Goal: Find specific page/section: Find specific page/section

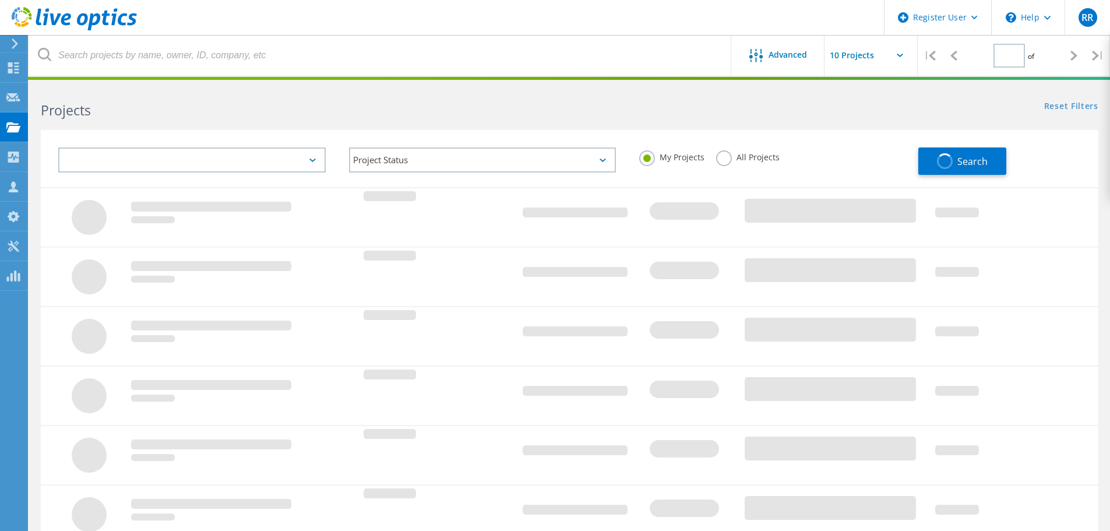
type input "1"
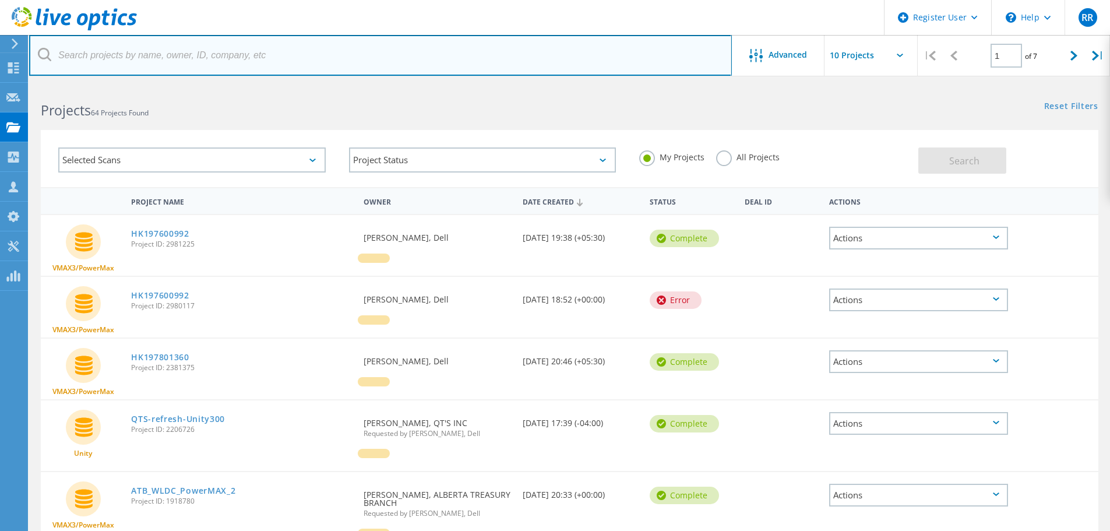
click at [146, 59] on input "text" at bounding box center [380, 55] width 702 height 41
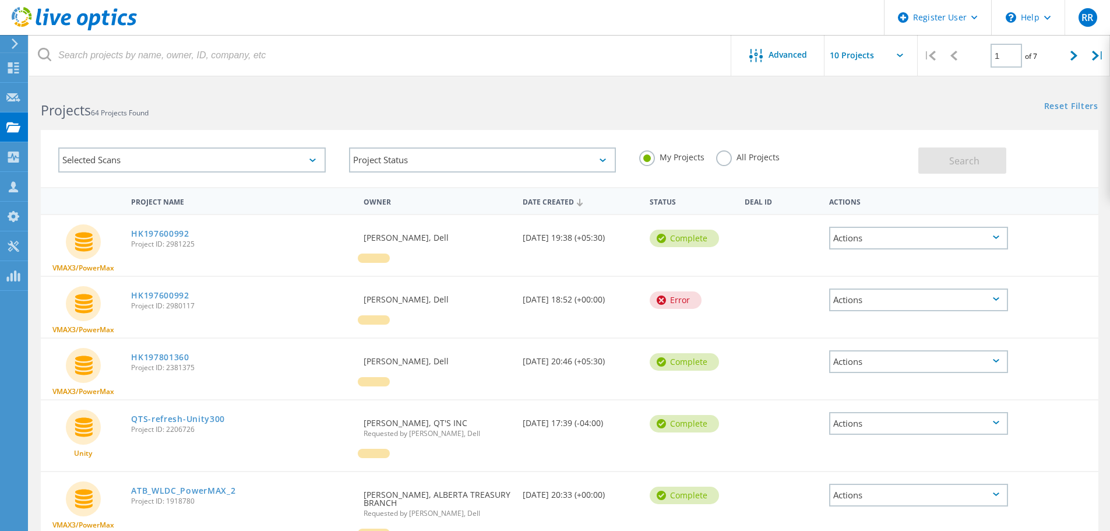
click at [733, 149] on div "My Projects All Projects" at bounding box center [772, 157] width 291 height 43
click at [720, 154] on label "All Projects" at bounding box center [747, 155] width 63 height 11
click at [0, 0] on input "All Projects" at bounding box center [0, 0] width 0 height 0
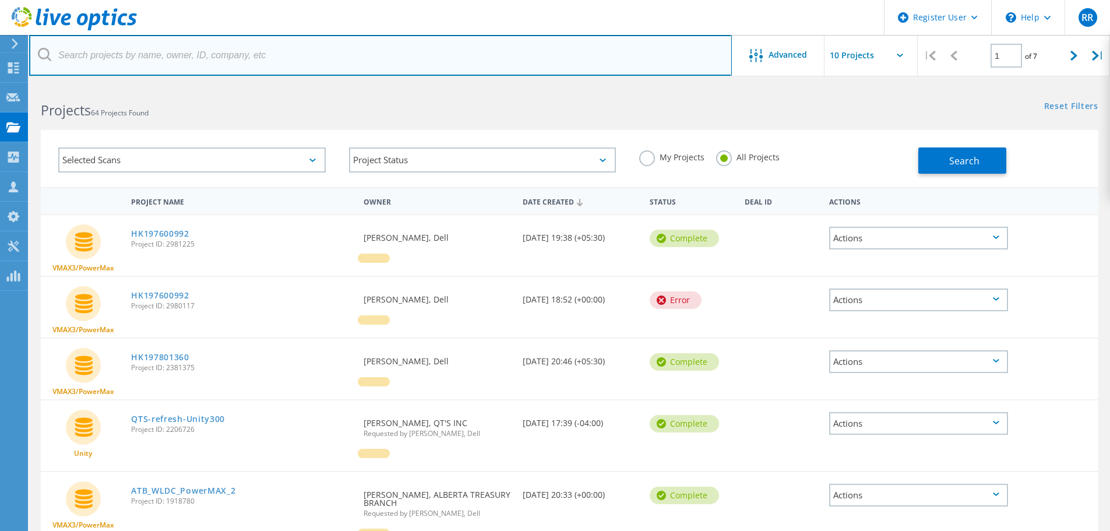
click at [348, 56] on input "text" at bounding box center [380, 55] width 702 height 41
paste input "HK197802732"
type input "HK197802732"
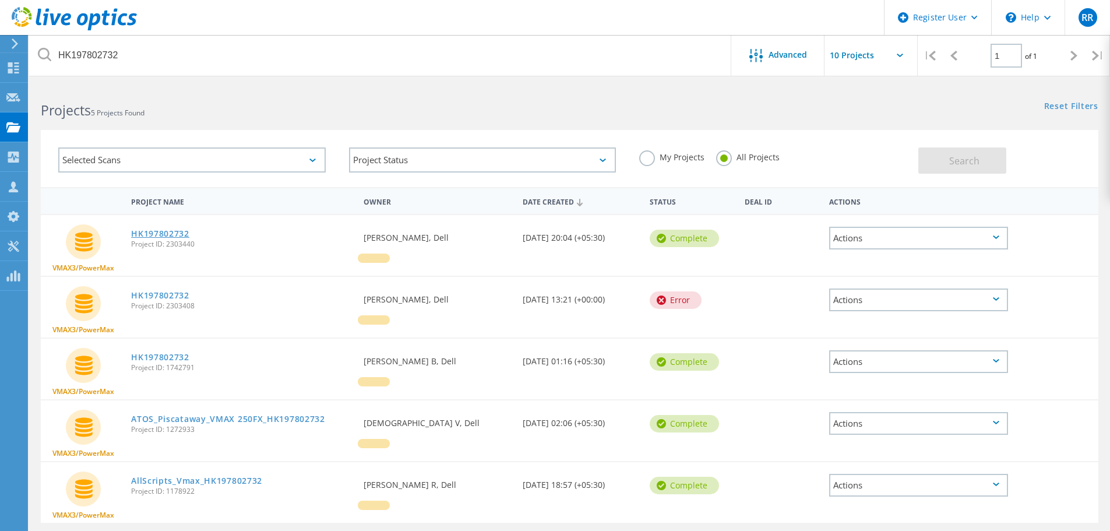
click at [171, 232] on link "HK197802732" at bounding box center [160, 233] width 58 height 8
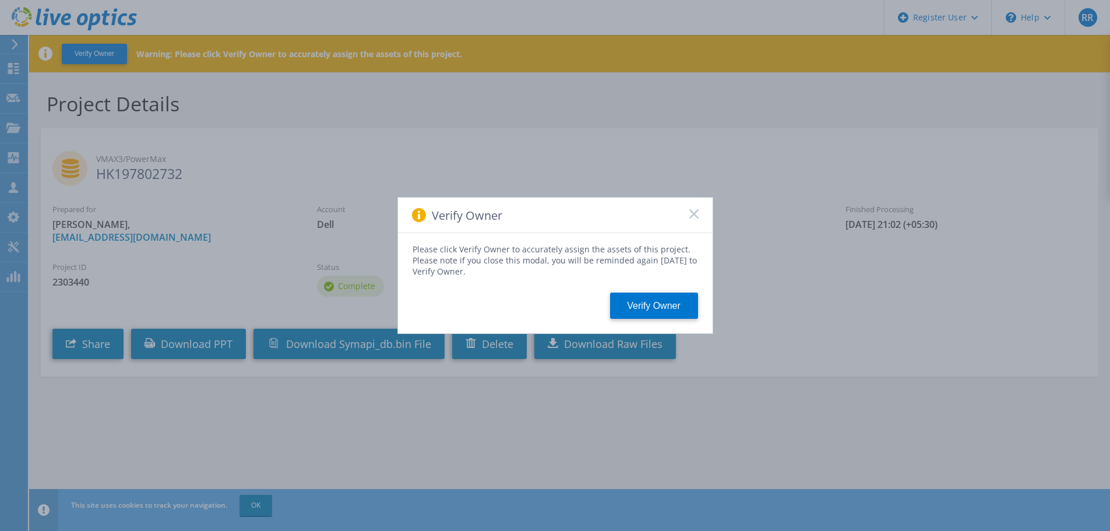
click at [698, 214] on icon at bounding box center [693, 213] width 9 height 9
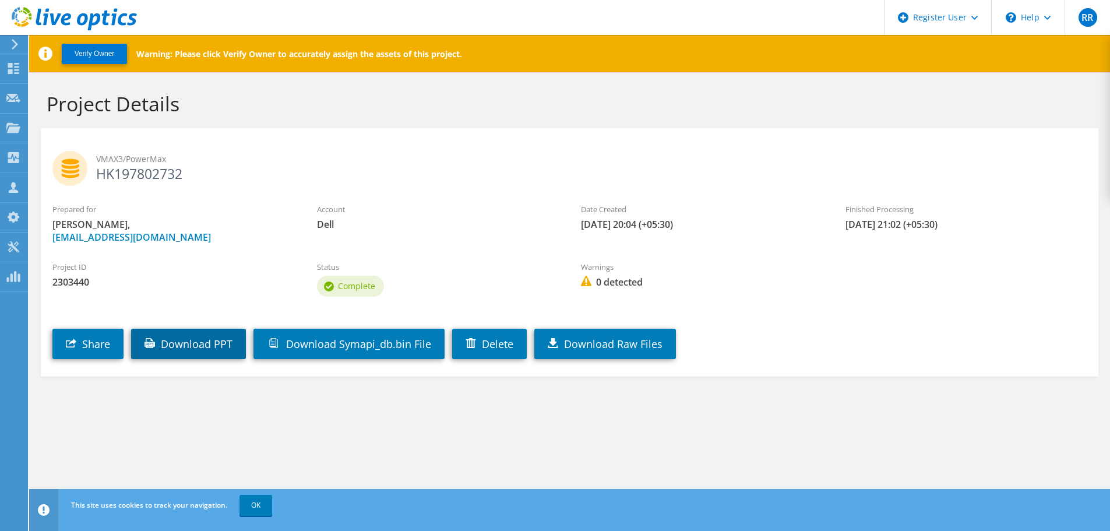
click at [189, 347] on link "Download PPT" at bounding box center [188, 343] width 115 height 30
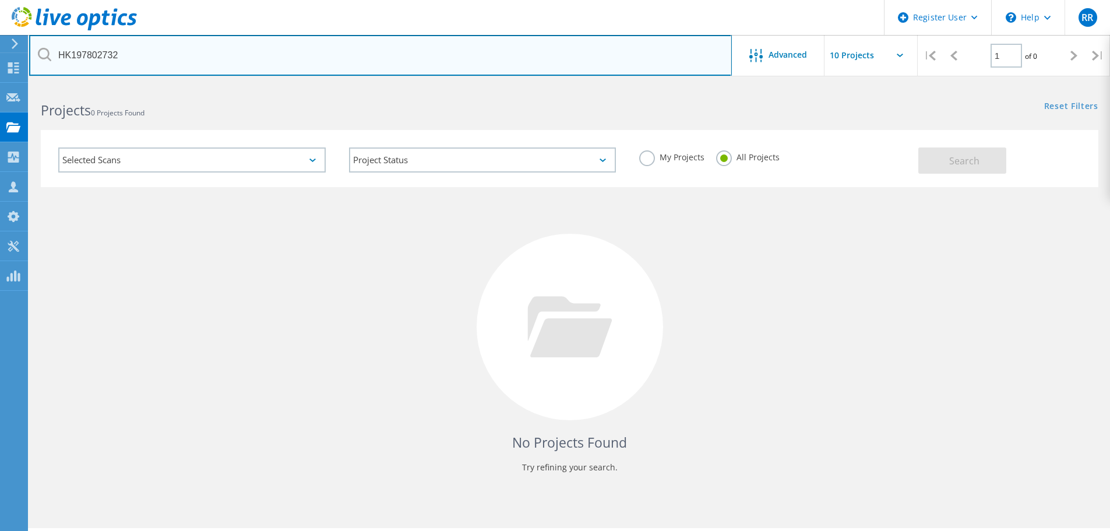
click at [178, 56] on input "HK197802732" at bounding box center [380, 55] width 702 height 41
paste input "853"
type input "HK197802853"
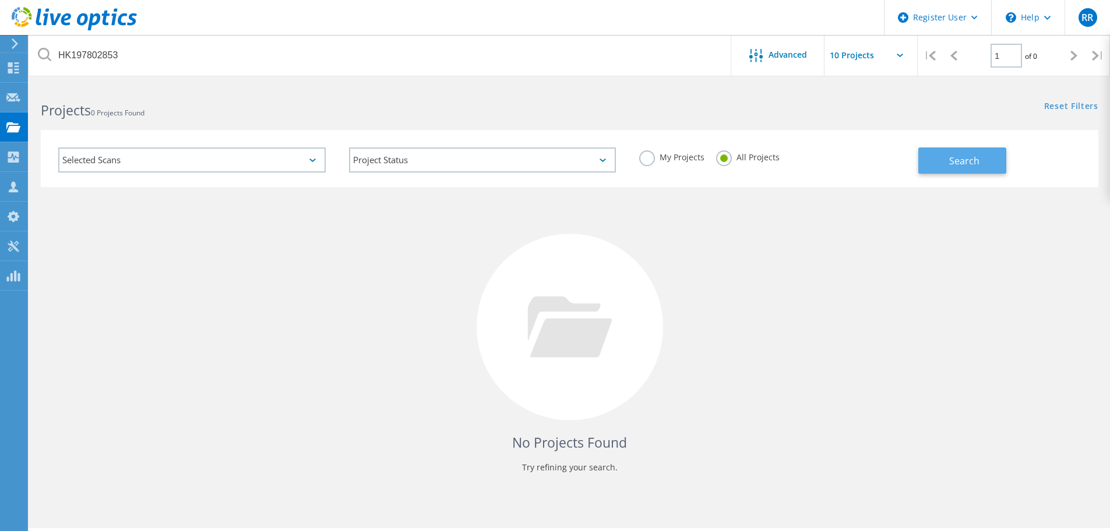
click at [924, 154] on button "Search" at bounding box center [962, 160] width 88 height 26
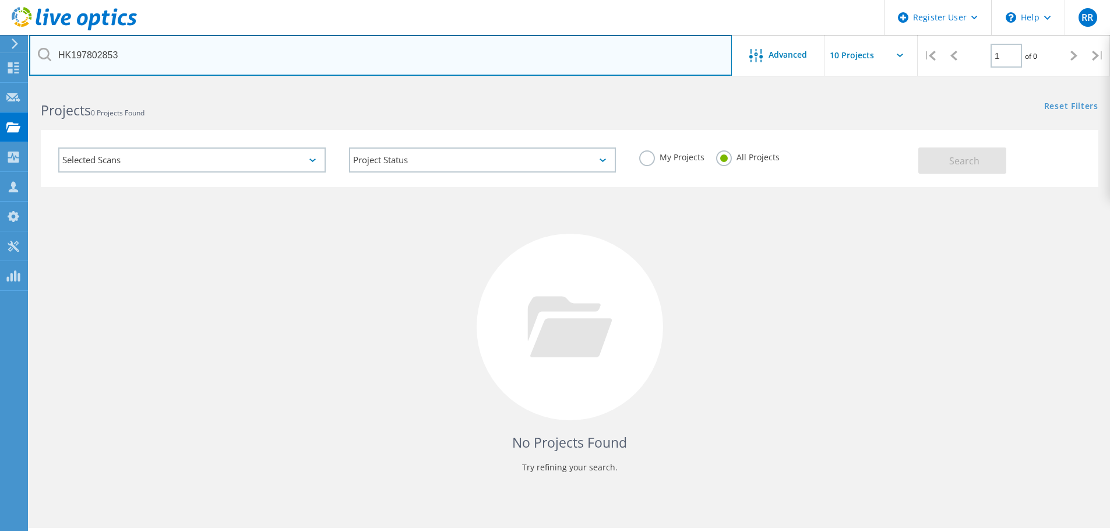
click at [141, 69] on input "HK197802853" at bounding box center [380, 55] width 702 height 41
